Goal: Transaction & Acquisition: Obtain resource

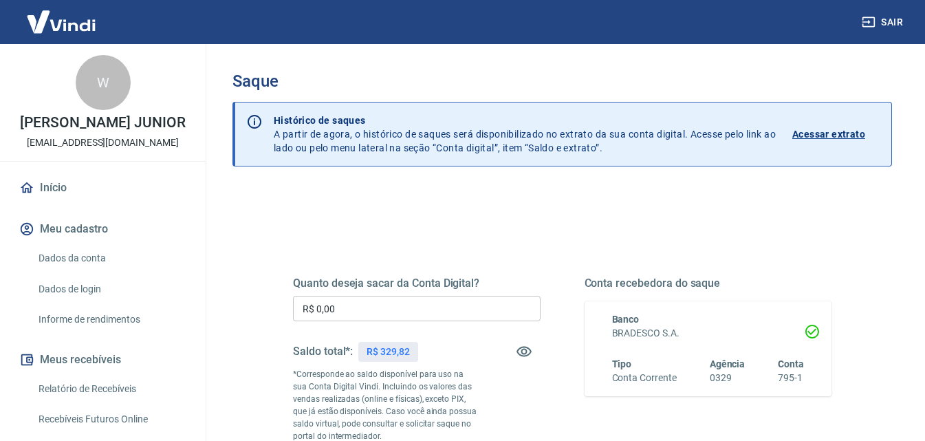
click at [381, 312] on input "R$ 0,00" at bounding box center [416, 308] width 247 height 25
type input "R$ 329,82"
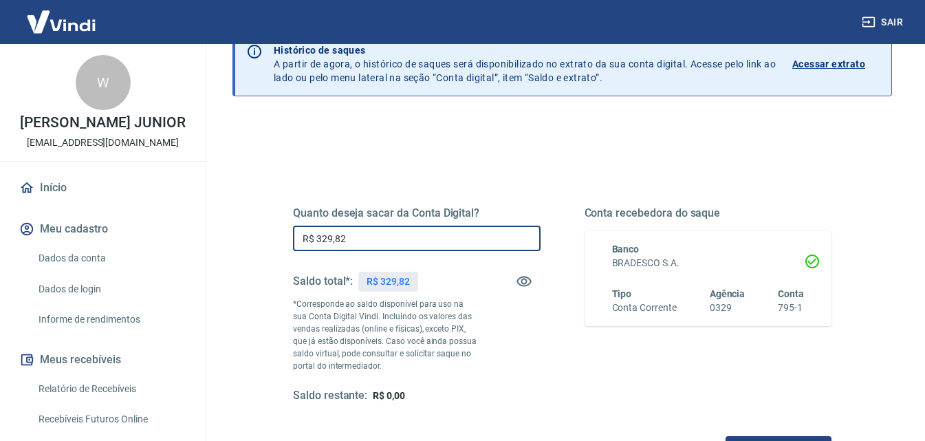
scroll to position [206, 0]
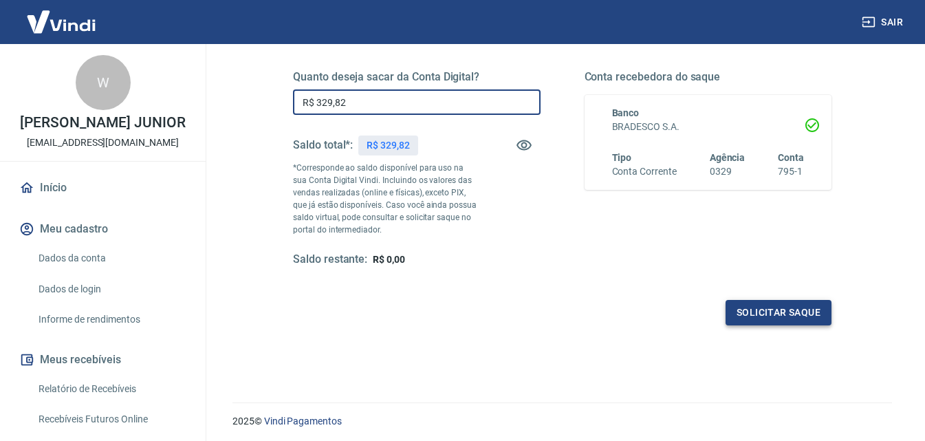
click at [757, 304] on button "Solicitar saque" at bounding box center [778, 312] width 106 height 25
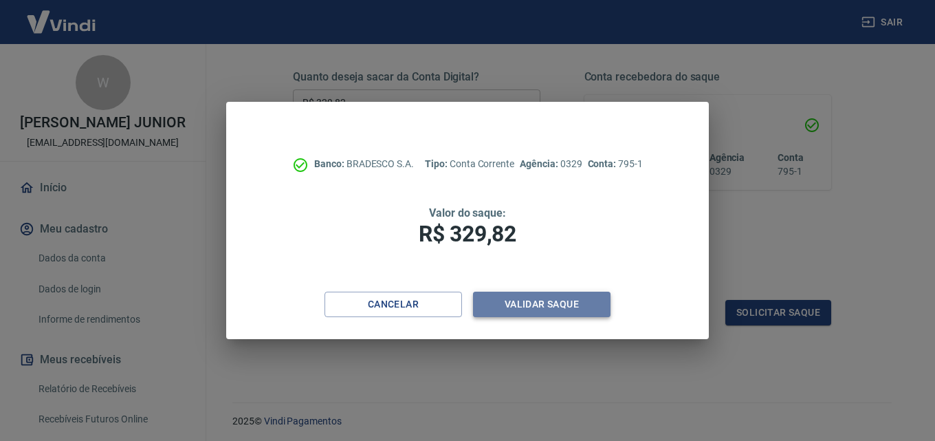
click at [496, 300] on button "Validar saque" at bounding box center [541, 303] width 137 height 25
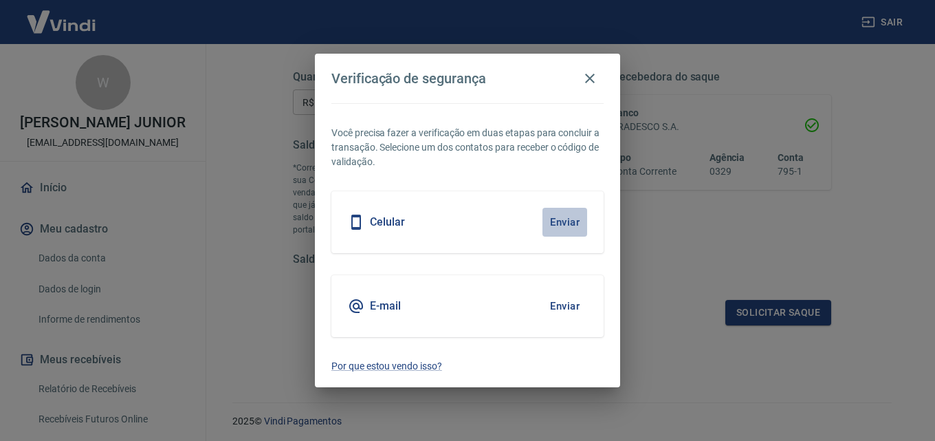
click at [564, 223] on button "Enviar" at bounding box center [564, 222] width 45 height 29
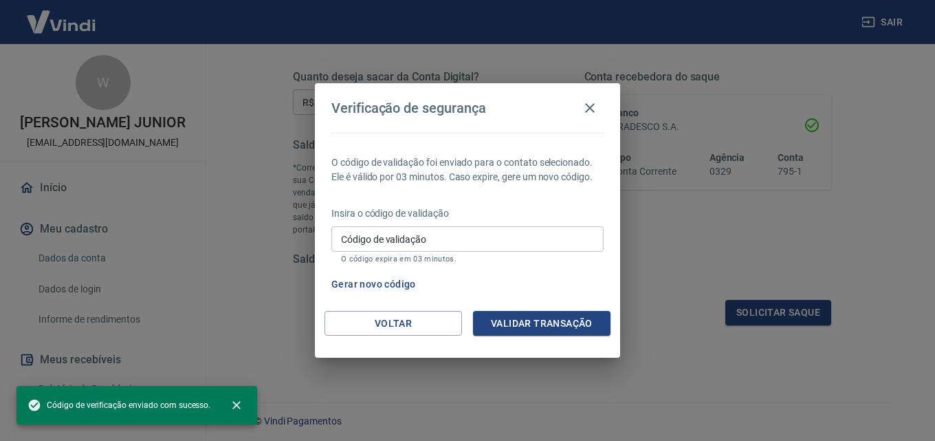
click at [496, 228] on input "Código de validação" at bounding box center [467, 238] width 272 height 25
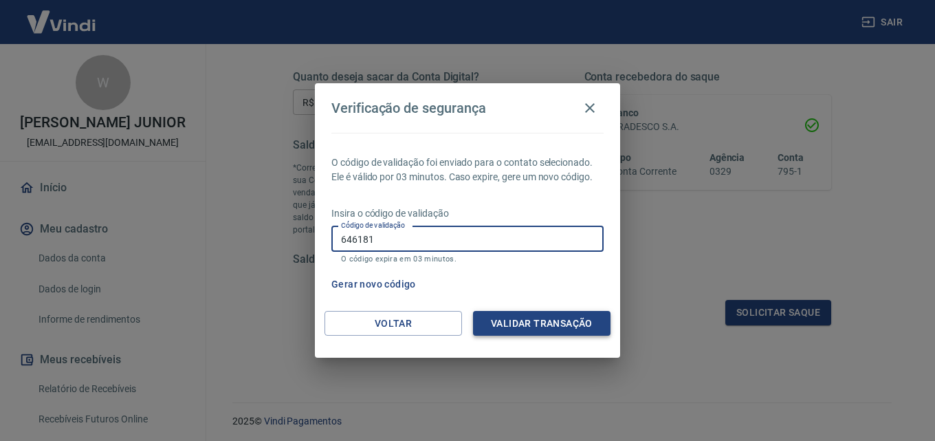
type input "646181"
click at [529, 329] on button "Validar transação" at bounding box center [541, 323] width 137 height 25
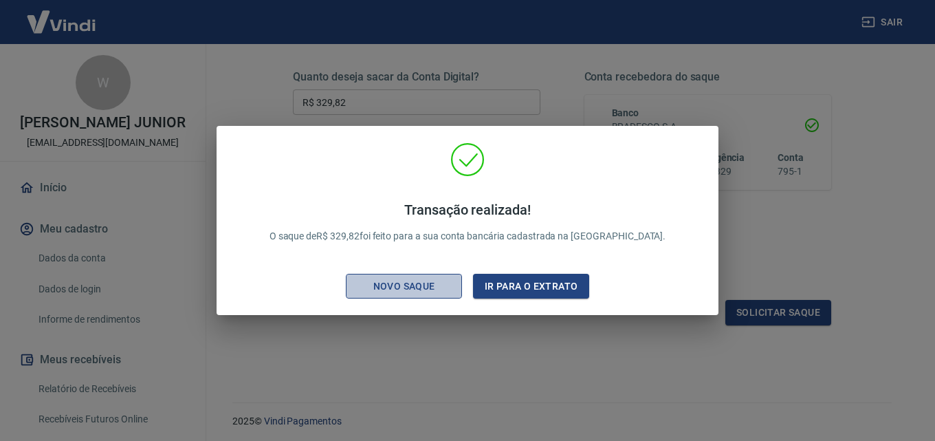
click at [449, 281] on div "Novo saque" at bounding box center [404, 286] width 95 height 17
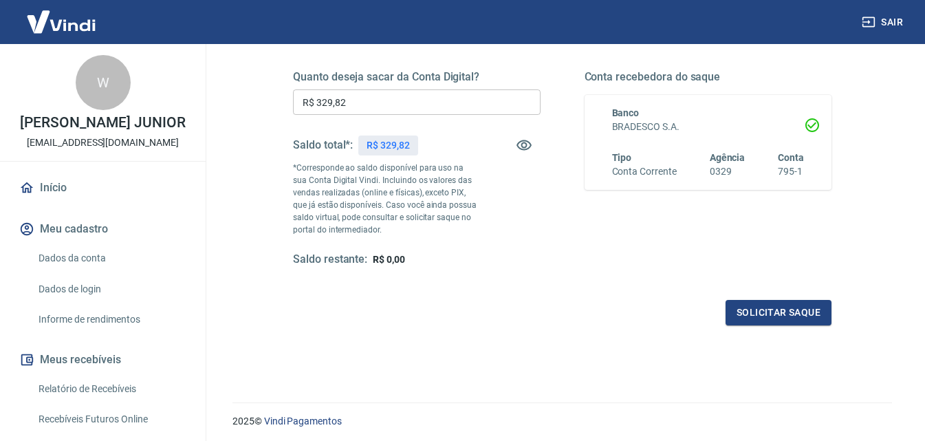
click at [96, 393] on link "Relatório de Recebíveis" at bounding box center [111, 389] width 156 height 28
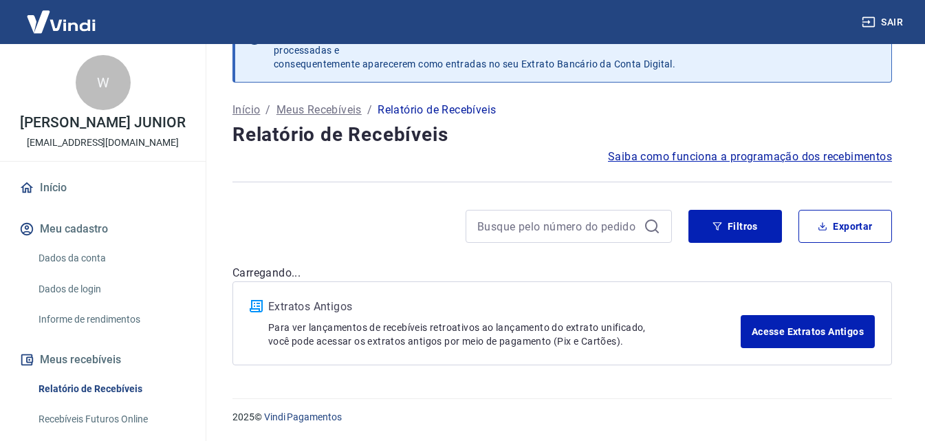
scroll to position [38, 0]
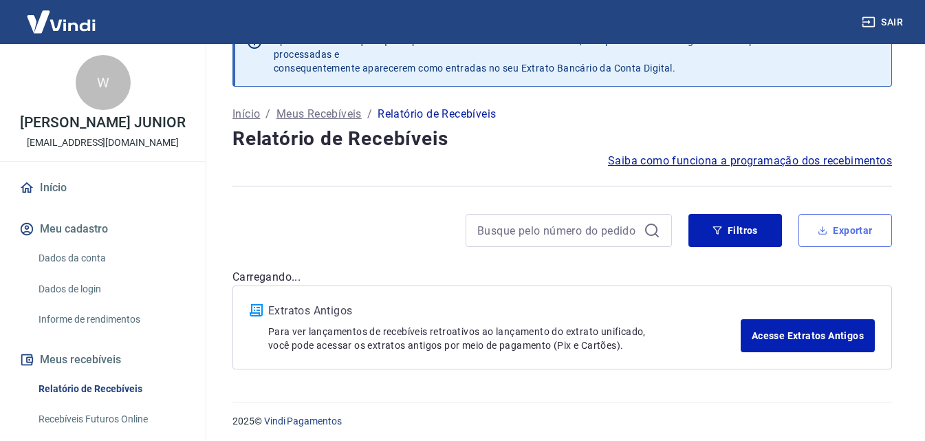
click at [885, 225] on button "Exportar" at bounding box center [844, 230] width 93 height 33
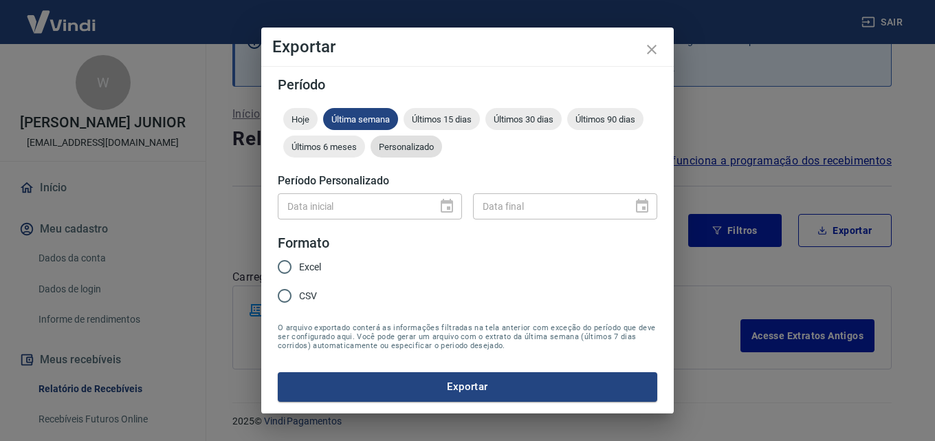
click at [419, 147] on span "Personalizado" at bounding box center [405, 147] width 71 height 10
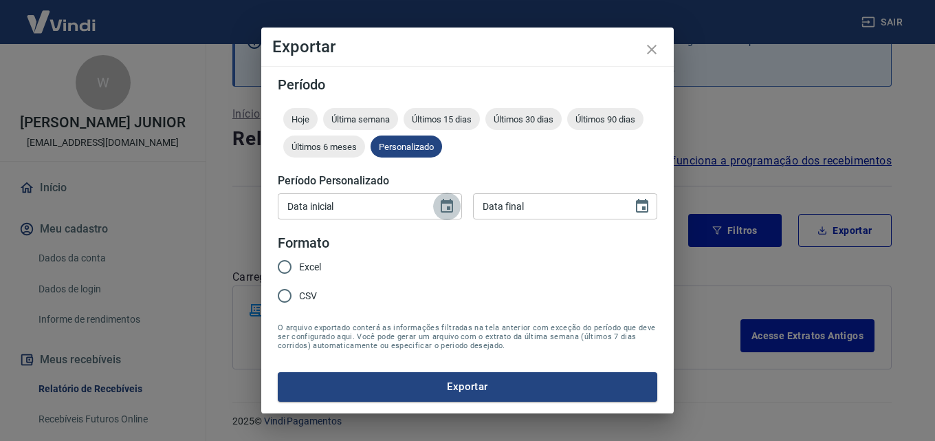
click at [451, 204] on icon "Choose date" at bounding box center [447, 206] width 16 height 16
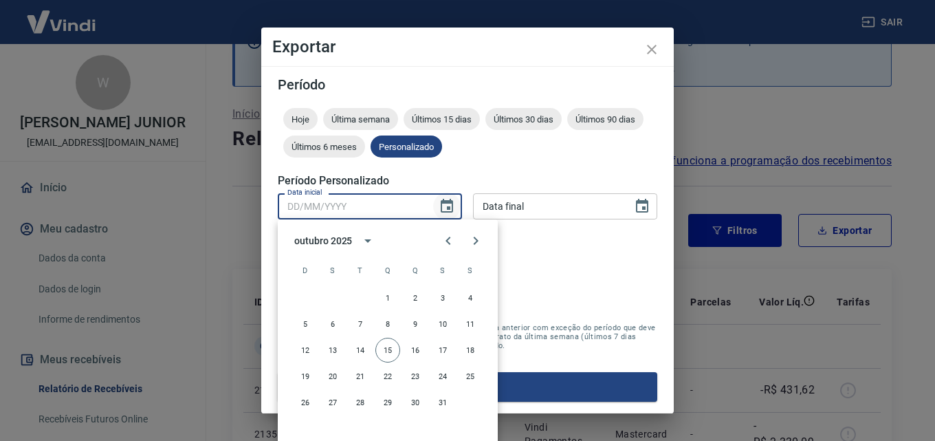
click at [443, 202] on icon "Choose date" at bounding box center [447, 206] width 12 height 14
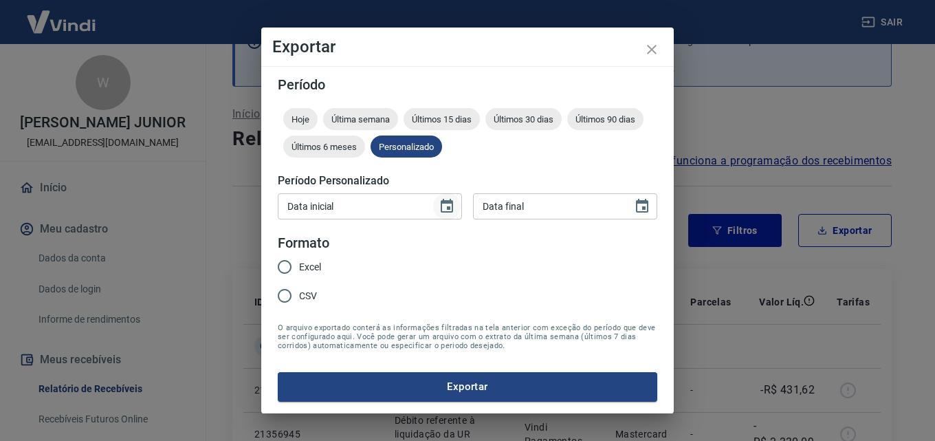
click at [445, 197] on button "Choose date" at bounding box center [446, 205] width 27 height 27
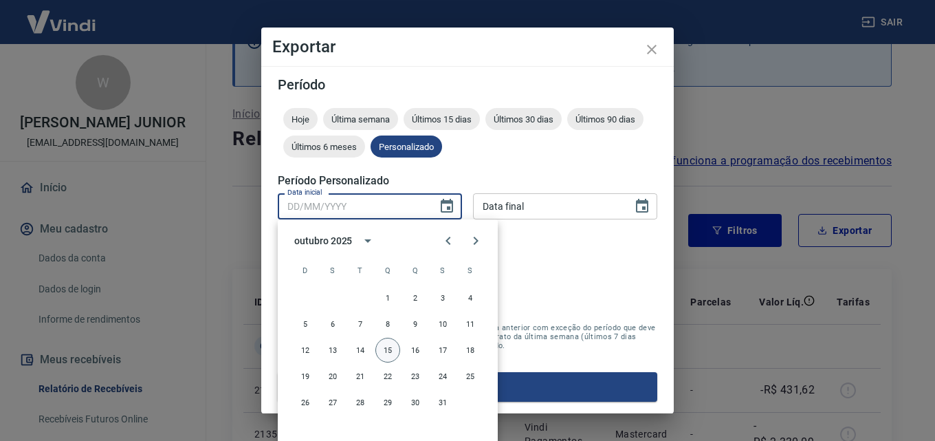
click at [385, 347] on button "15" at bounding box center [387, 350] width 25 height 25
type input "[DATE]"
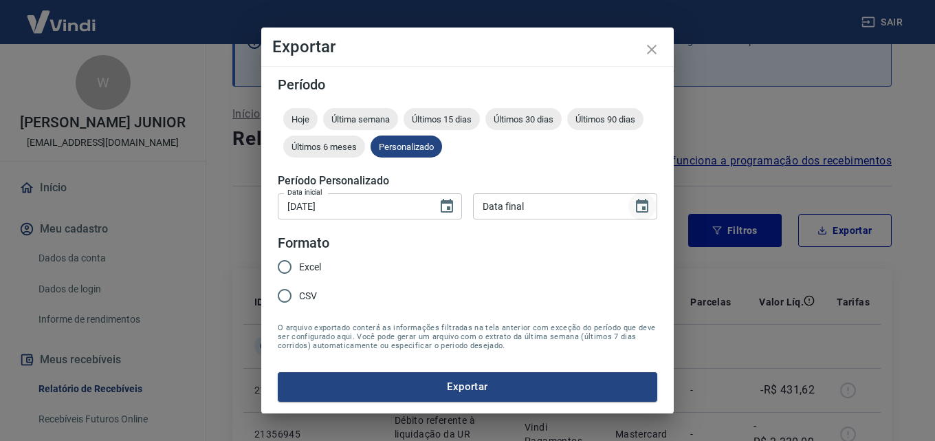
click at [648, 202] on icon "Choose date" at bounding box center [642, 206] width 12 height 14
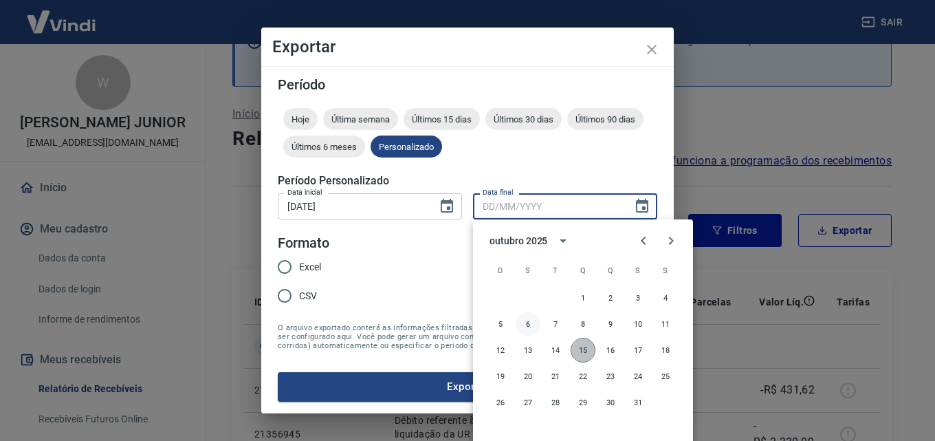
drag, startPoint x: 587, startPoint y: 351, endPoint x: 532, endPoint y: 324, distance: 61.2
click at [584, 349] on button "15" at bounding box center [583, 350] width 25 height 25
type input "[DATE]"
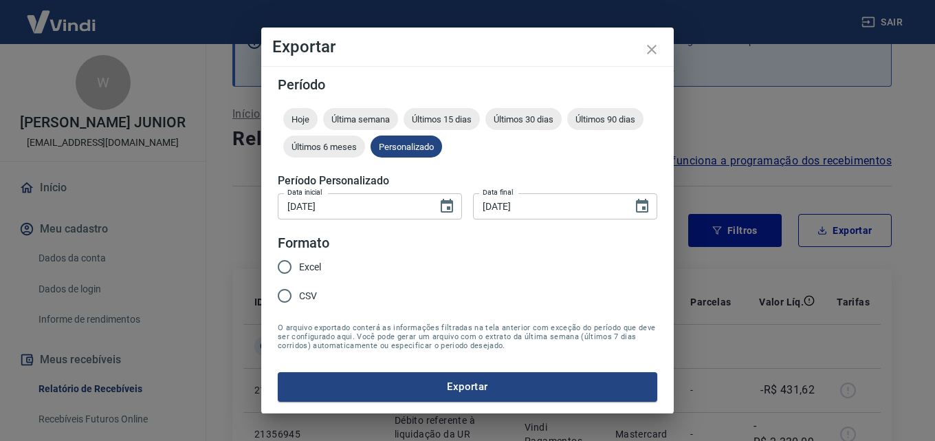
click at [301, 264] on span "Excel" at bounding box center [310, 267] width 22 height 14
click at [299, 264] on input "Excel" at bounding box center [284, 266] width 29 height 29
radio input "true"
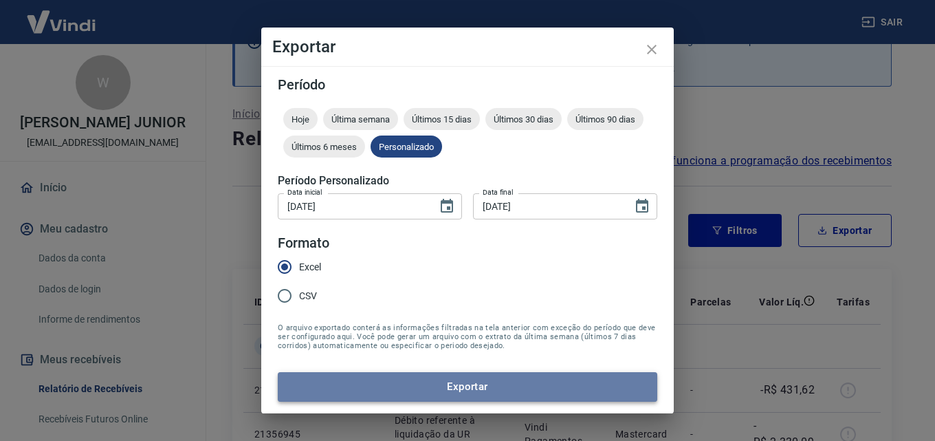
click at [356, 392] on button "Exportar" at bounding box center [467, 386] width 379 height 29
